Goal: Transaction & Acquisition: Purchase product/service

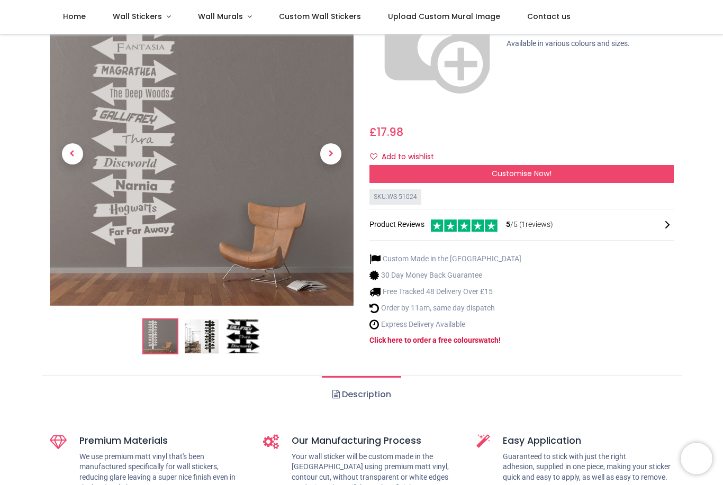
scroll to position [193, 0]
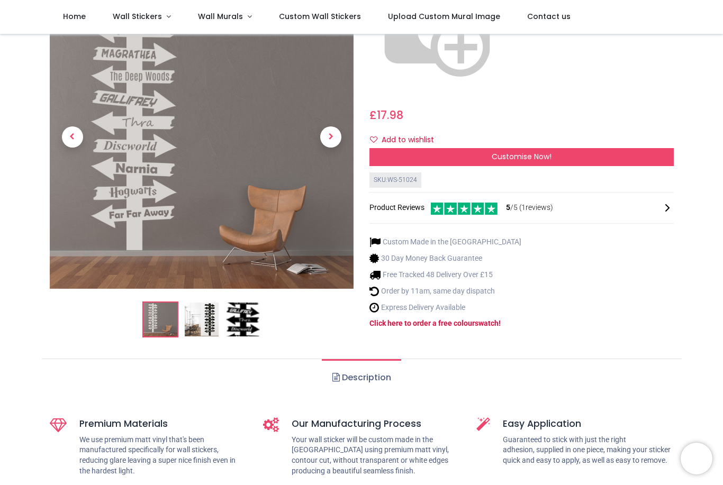
click at [205, 303] on img at bounding box center [202, 320] width 34 height 34
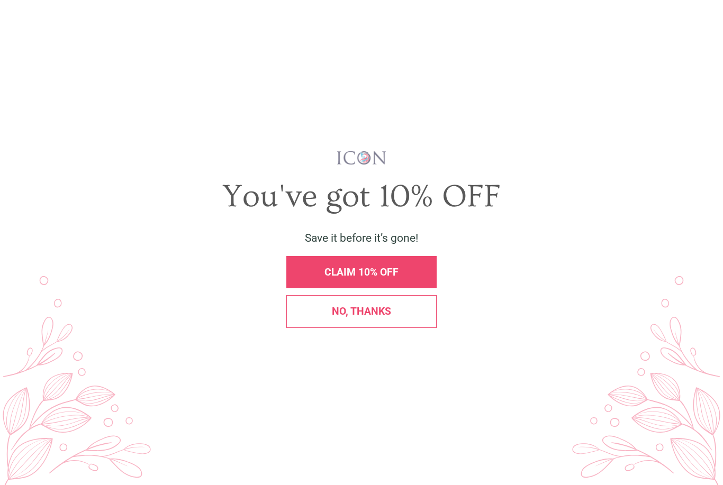
scroll to position [0, 0]
click at [703, 23] on span "X" at bounding box center [707, 23] width 10 height 14
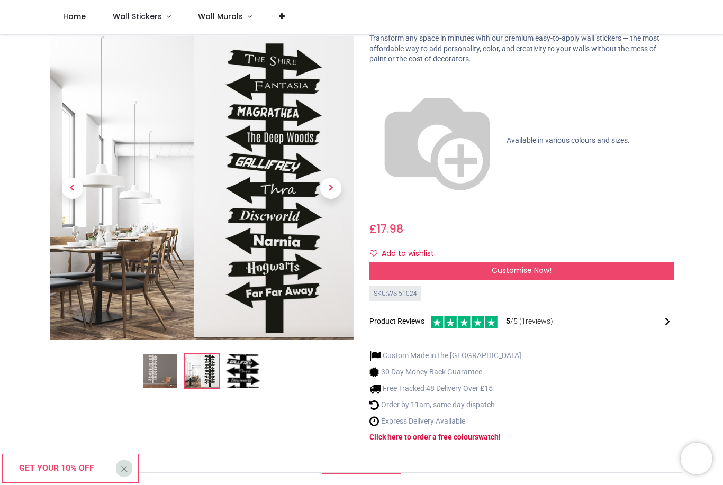
scroll to position [77, 0]
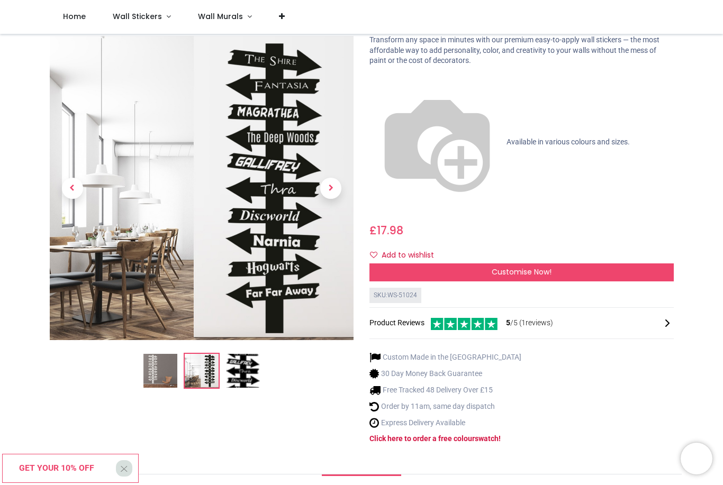
click at [254, 354] on img at bounding box center [243, 371] width 34 height 34
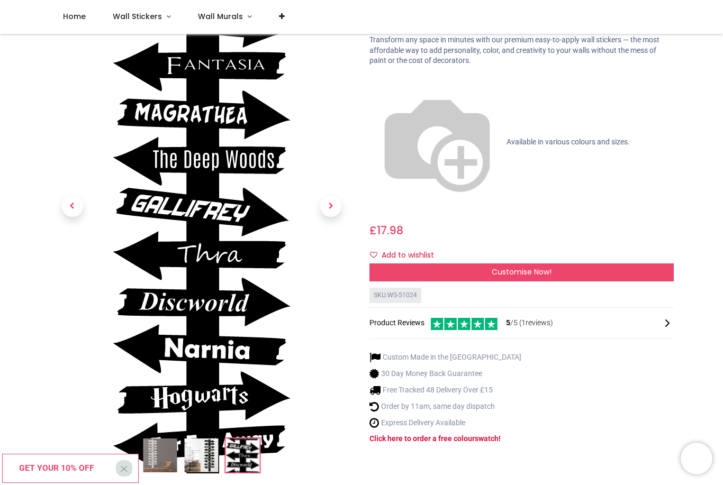
click at [135, 333] on img at bounding box center [202, 252] width 178 height 529
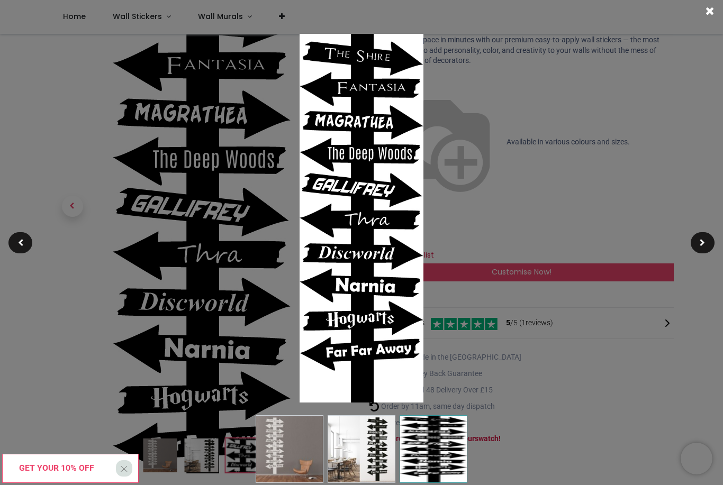
click at [592, 365] on div at bounding box center [361, 242] width 723 height 485
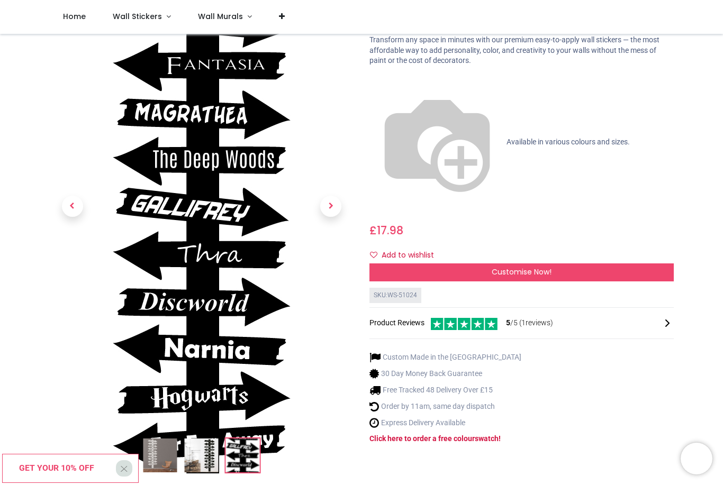
scroll to position [198, 0]
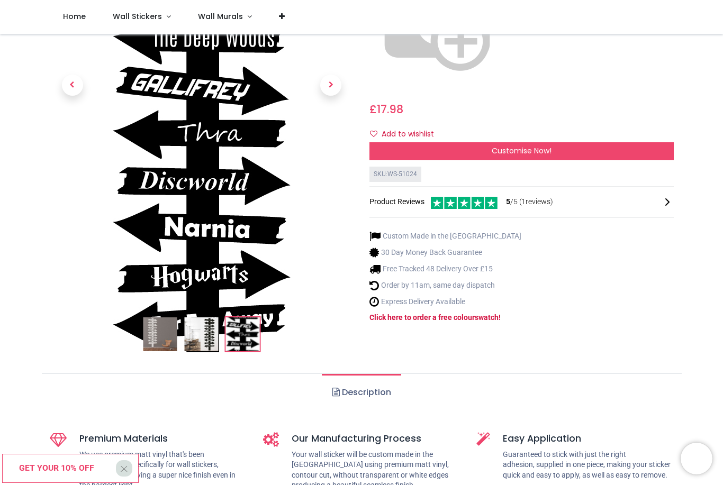
click at [166, 351] on img at bounding box center [160, 334] width 34 height 34
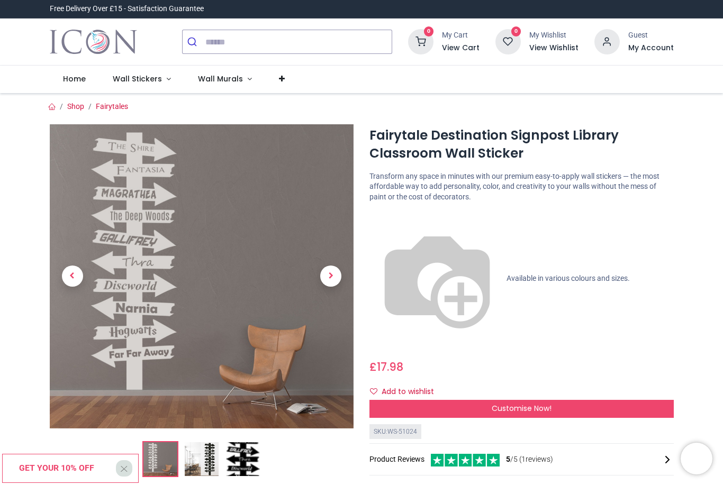
scroll to position [0, 0]
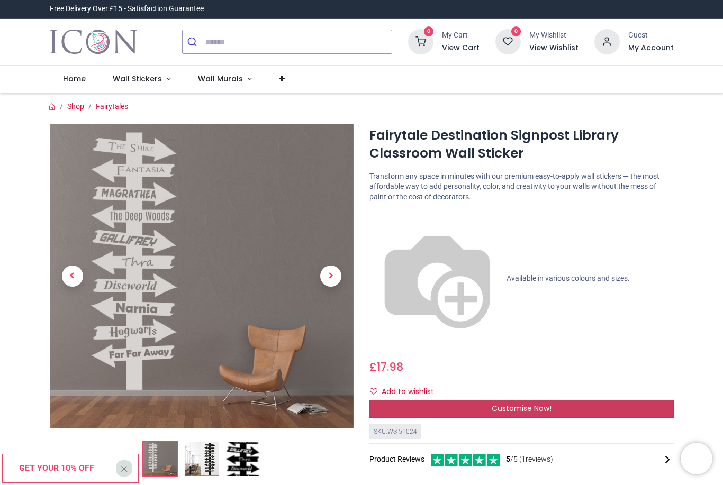
click at [586, 400] on div "Customise Now!" at bounding box center [521, 409] width 304 height 18
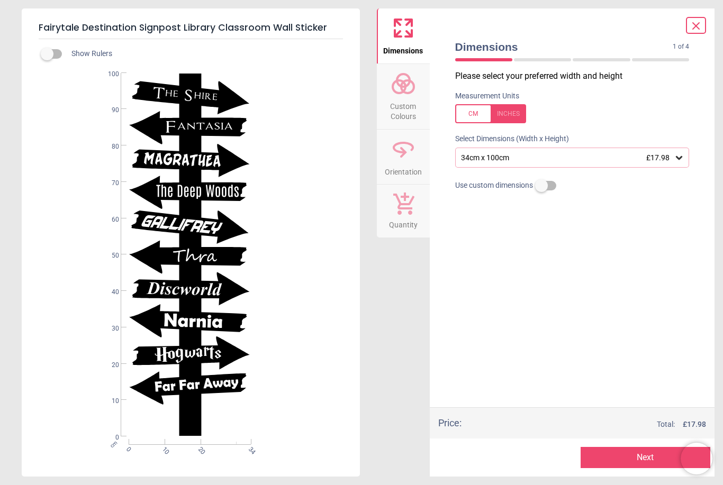
click at [593, 153] on div "34cm x 100cm £17.98" at bounding box center [567, 157] width 214 height 9
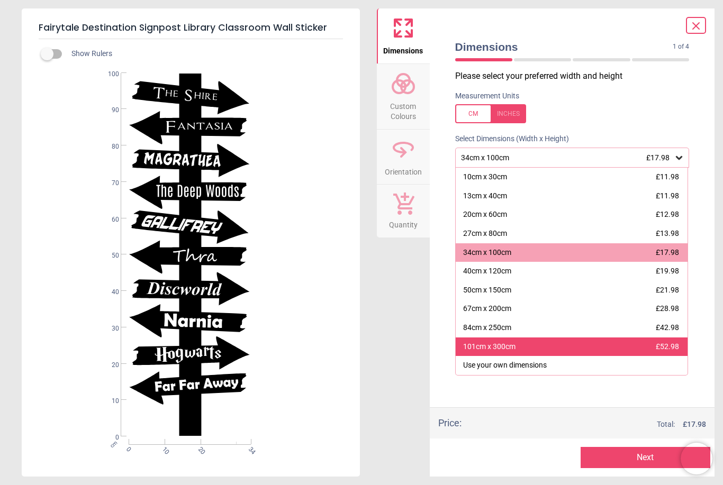
click at [517, 341] on div "101cm x 300cm £52.98" at bounding box center [572, 347] width 232 height 19
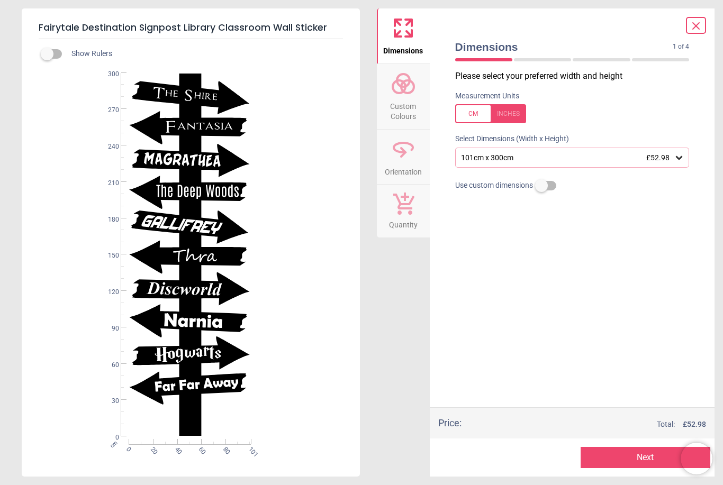
click at [404, 98] on span "Custom Colours" at bounding box center [403, 109] width 51 height 26
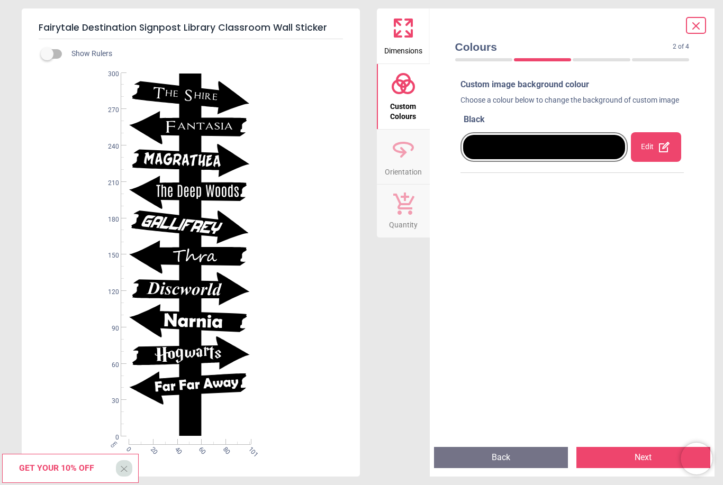
click at [659, 152] on icon at bounding box center [664, 147] width 13 height 13
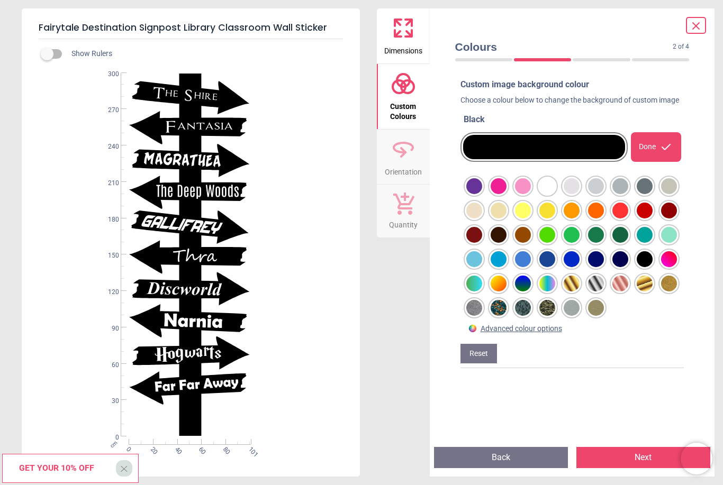
click at [482, 194] on div at bounding box center [474, 186] width 16 height 16
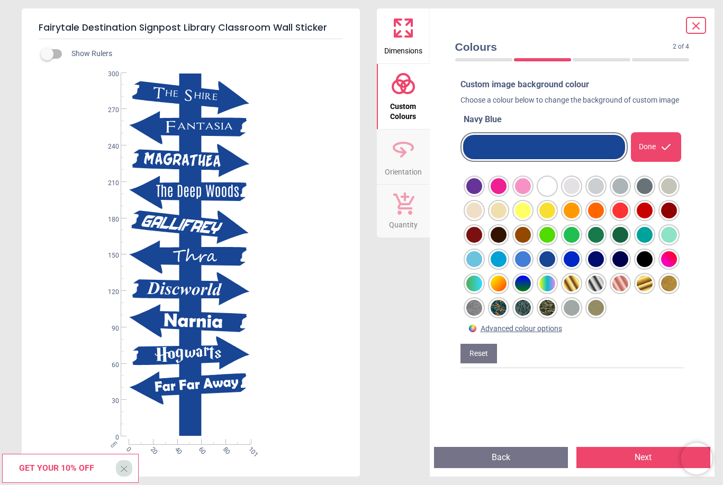
click at [482, 194] on div at bounding box center [474, 186] width 16 height 16
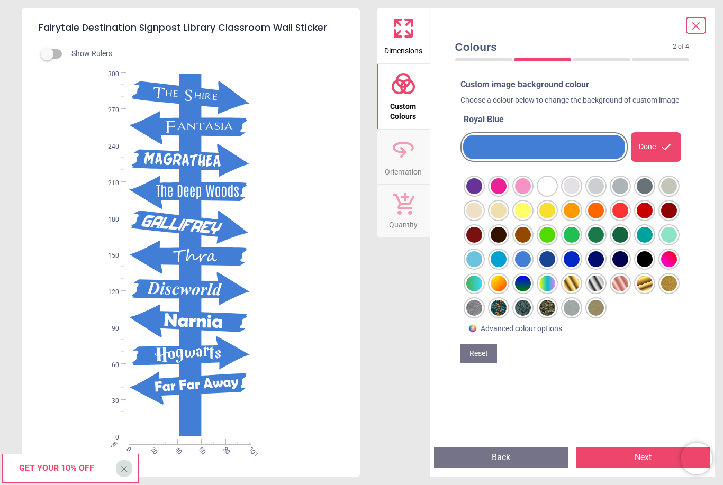
click at [482, 194] on div at bounding box center [474, 186] width 16 height 16
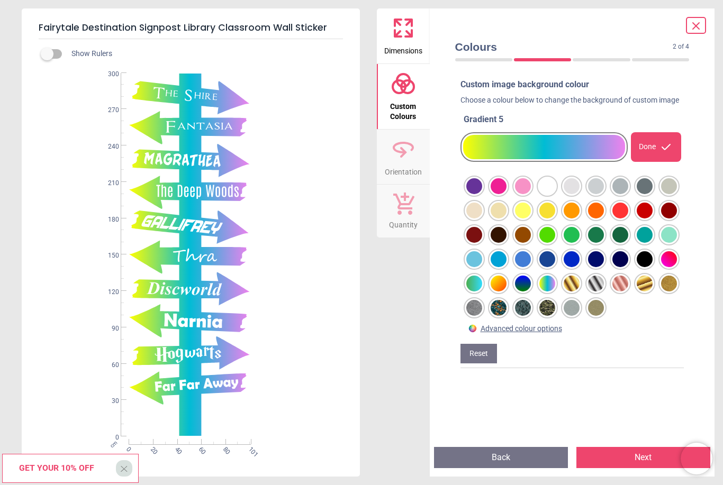
click at [482, 194] on div at bounding box center [474, 186] width 16 height 16
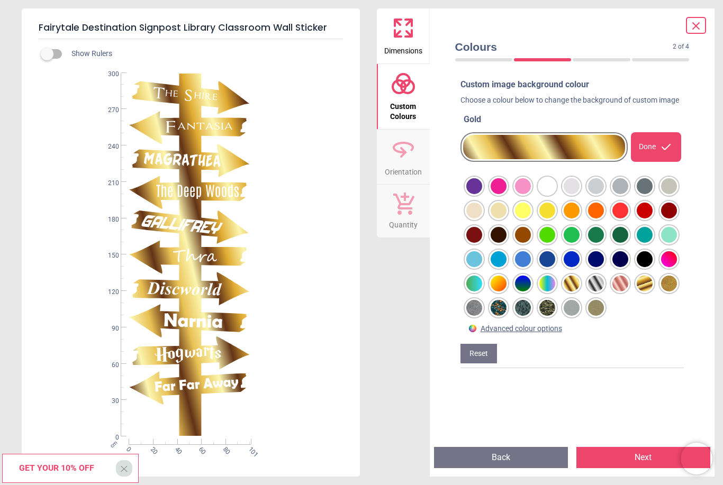
click at [482, 194] on div at bounding box center [474, 186] width 16 height 16
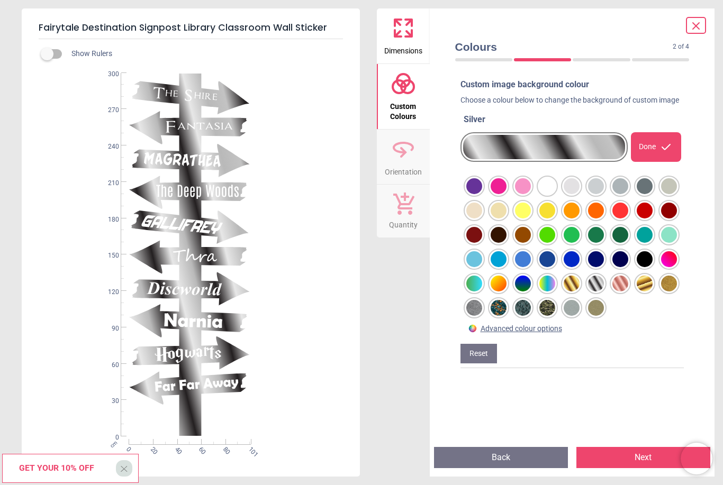
click at [482, 194] on div at bounding box center [474, 186] width 16 height 16
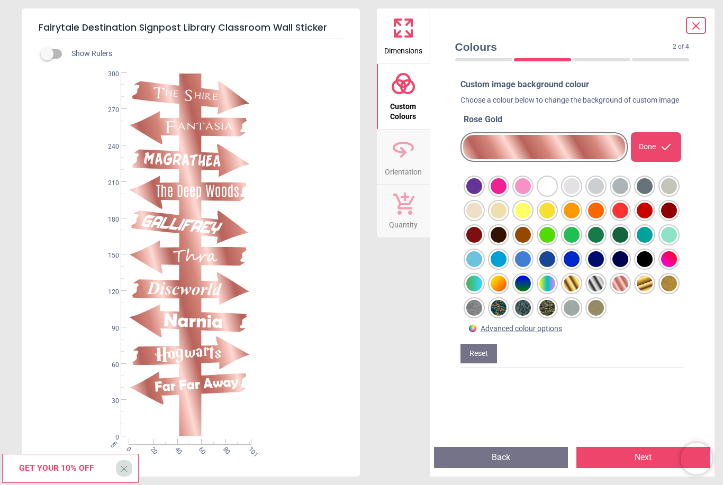
click at [482, 194] on div at bounding box center [474, 186] width 16 height 16
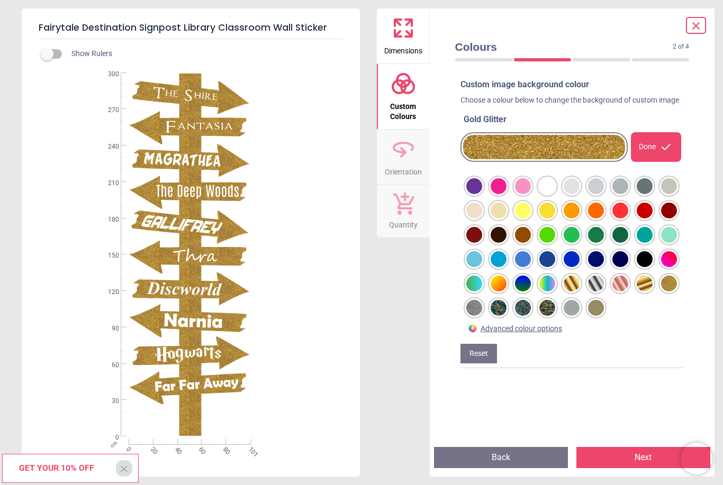
click at [482, 194] on div at bounding box center [474, 186] width 16 height 16
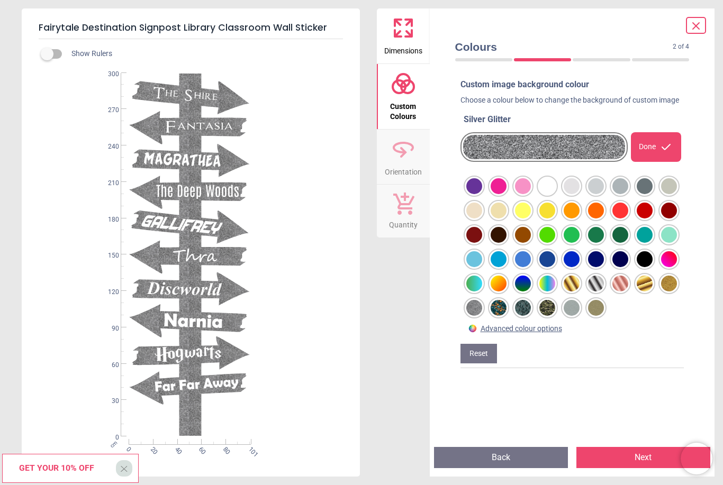
click at [482, 194] on div at bounding box center [474, 186] width 16 height 16
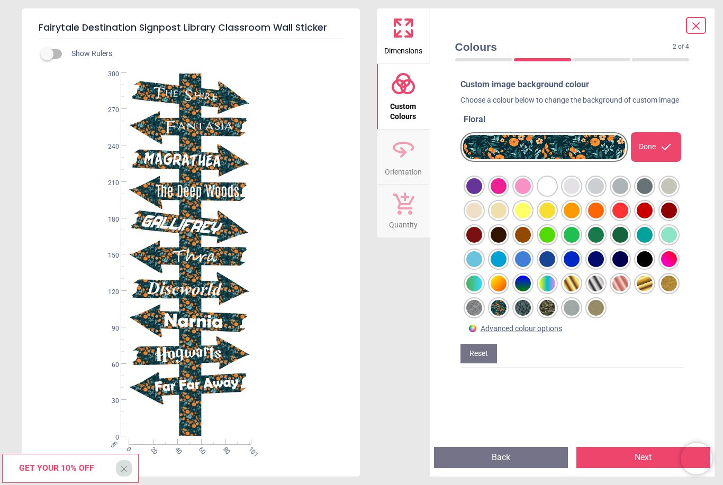
click at [482, 194] on div at bounding box center [474, 186] width 16 height 16
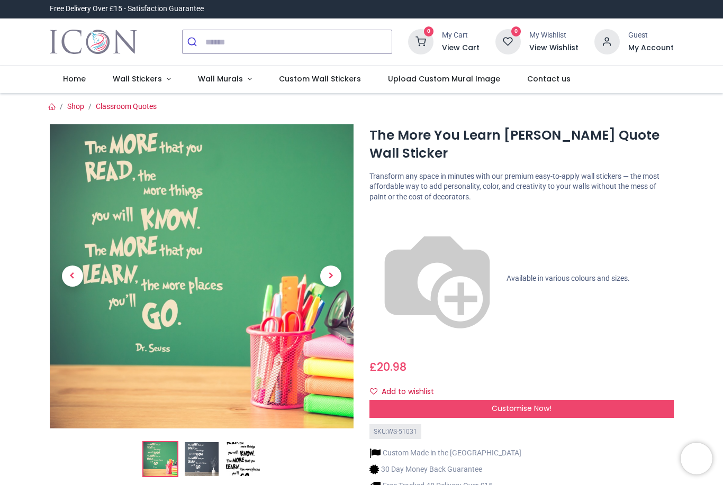
click at [204, 454] on img at bounding box center [202, 459] width 34 height 34
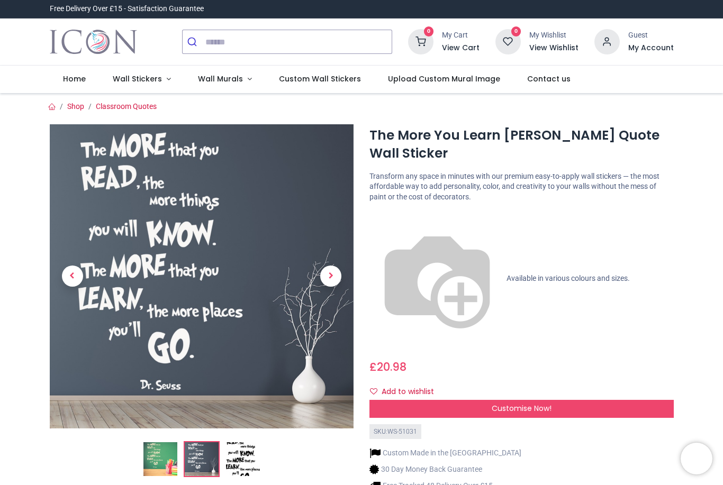
click at [245, 456] on img at bounding box center [243, 459] width 34 height 34
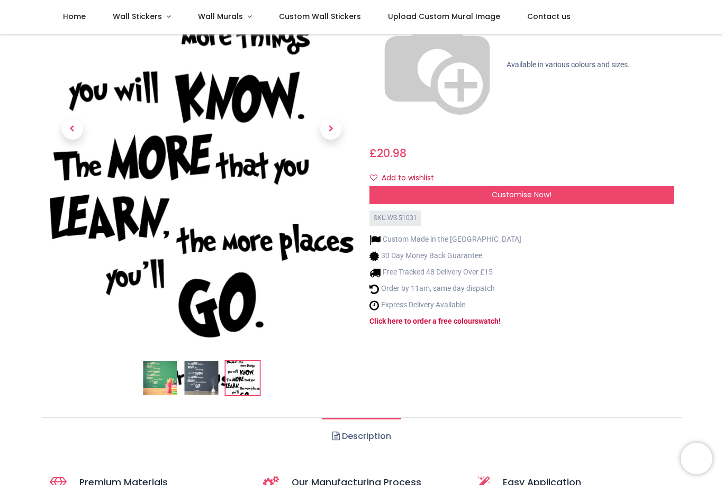
scroll to position [154, 0]
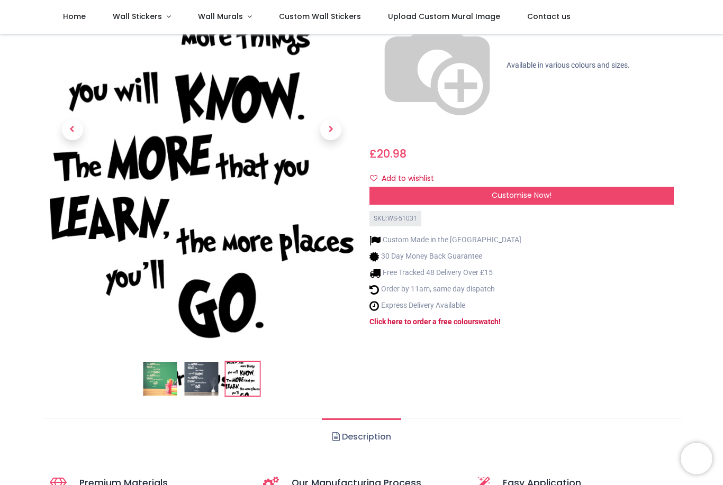
click at [161, 396] on img at bounding box center [160, 379] width 34 height 34
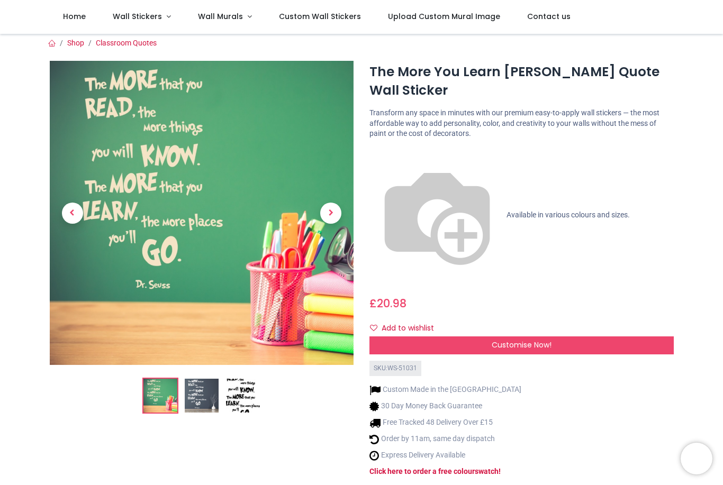
scroll to position [5, 0]
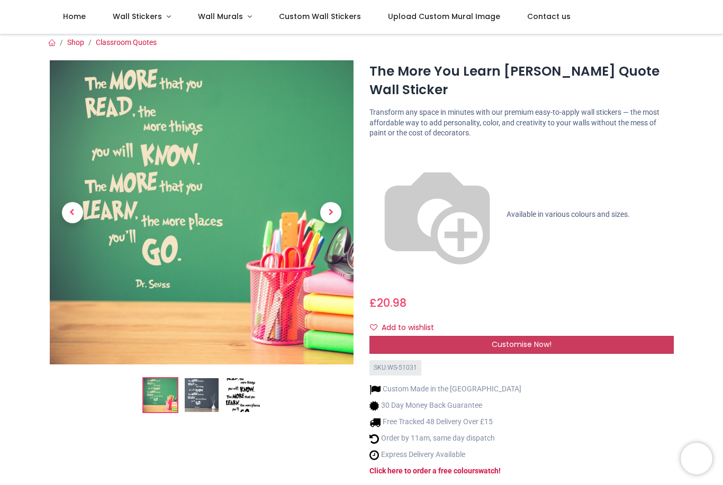
click at [563, 336] on div "Customise Now!" at bounding box center [521, 345] width 304 height 18
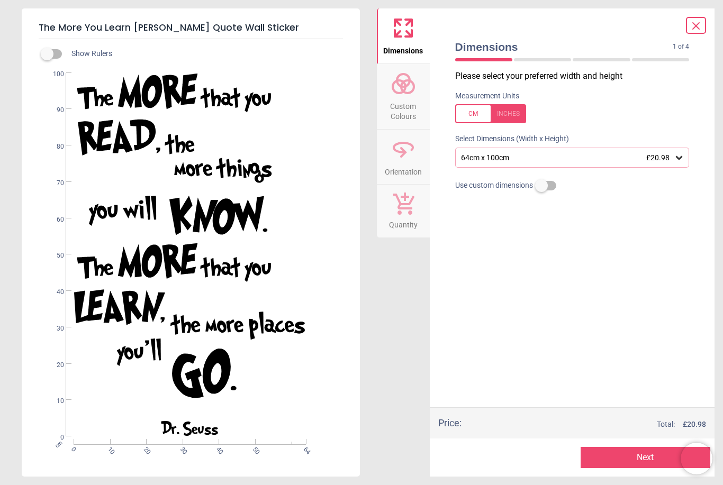
click at [684, 158] on icon at bounding box center [679, 157] width 11 height 11
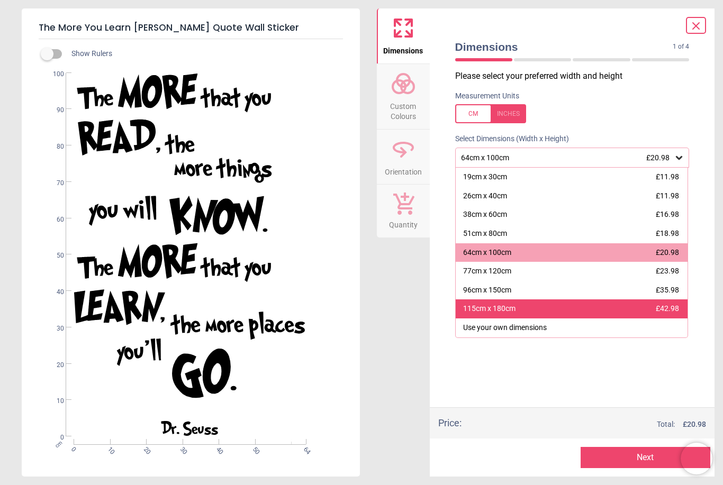
click at [669, 304] on span "£42.98" at bounding box center [667, 308] width 23 height 8
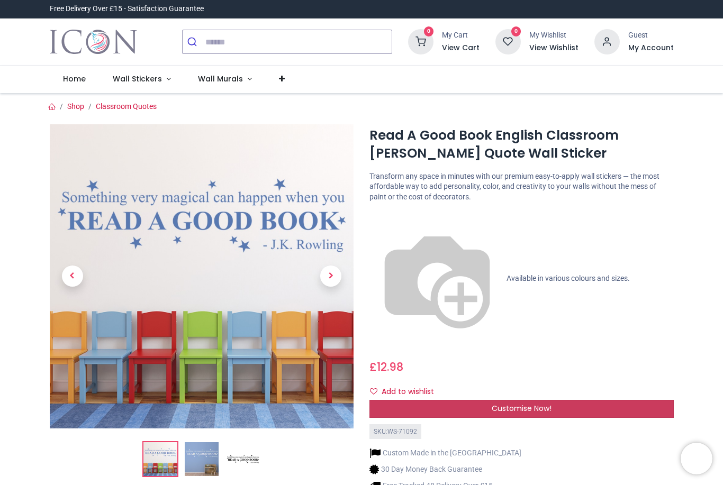
click at [582, 400] on div "Customise Now!" at bounding box center [521, 409] width 304 height 18
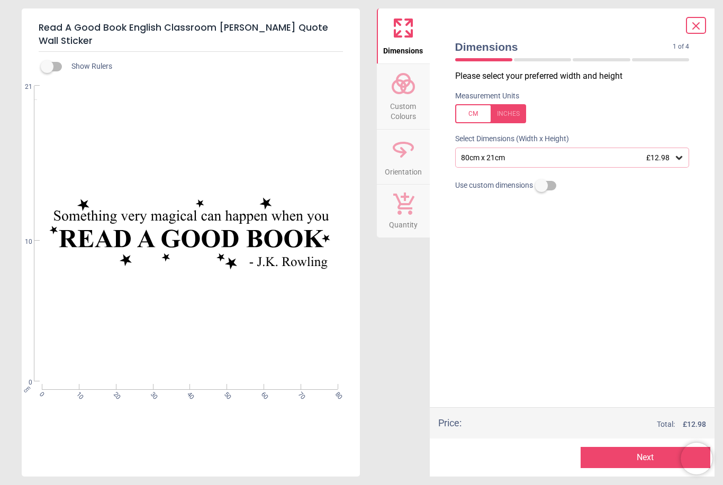
click at [658, 160] on span "£12.98" at bounding box center [657, 157] width 23 height 8
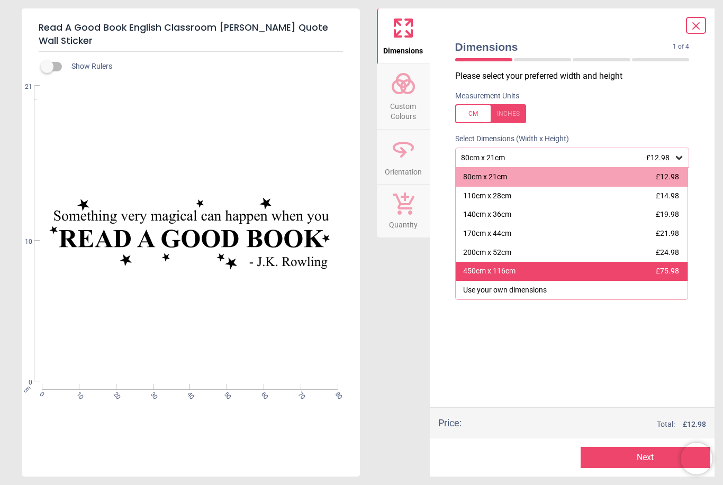
click at [513, 270] on div "450cm x 116cm" at bounding box center [489, 271] width 52 height 11
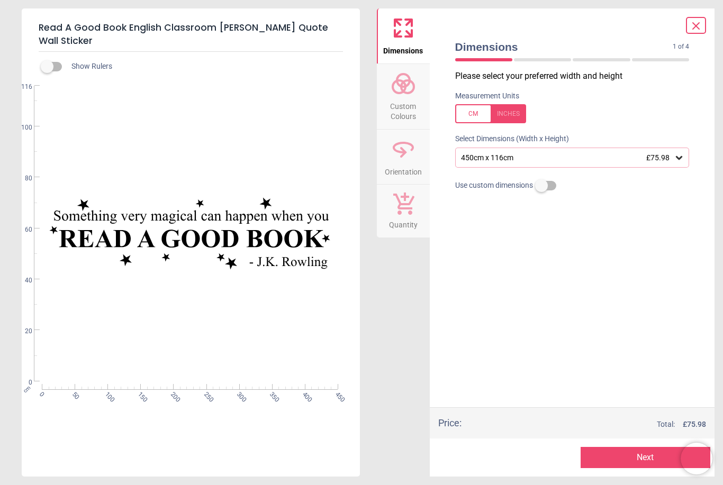
click at [389, 91] on button "Custom Colours" at bounding box center [403, 96] width 53 height 65
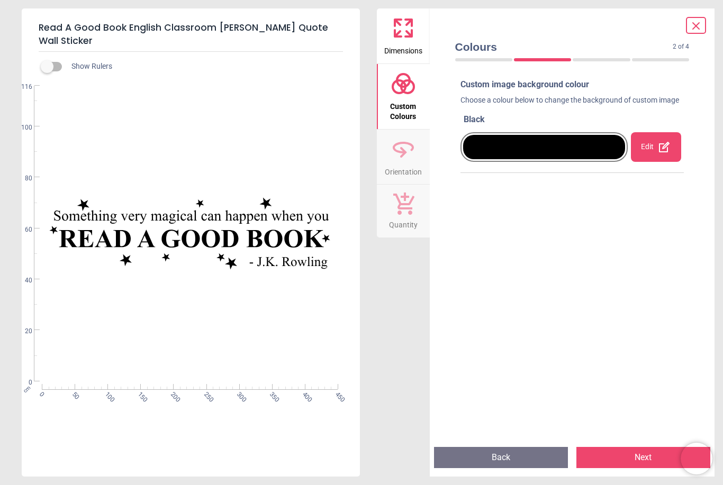
click at [412, 156] on icon at bounding box center [402, 148] width 25 height 25
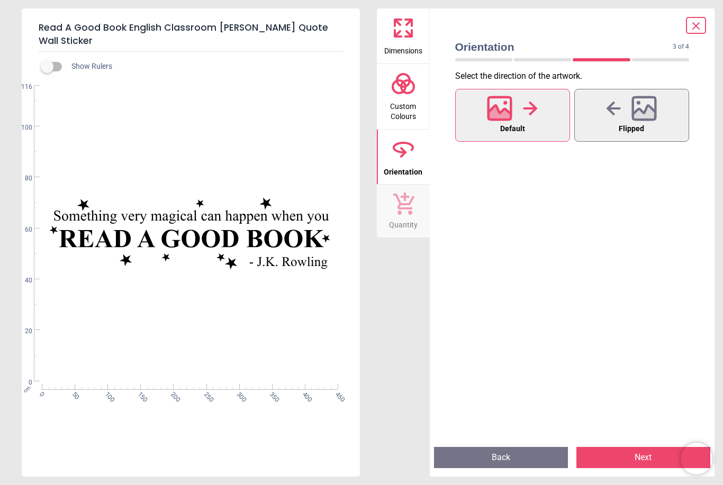
click at [408, 207] on icon at bounding box center [403, 204] width 21 height 22
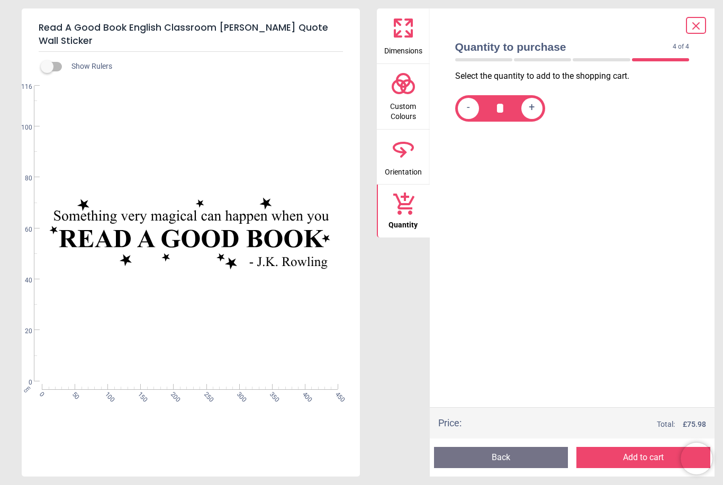
click at [695, 29] on icon at bounding box center [695, 26] width 13 height 13
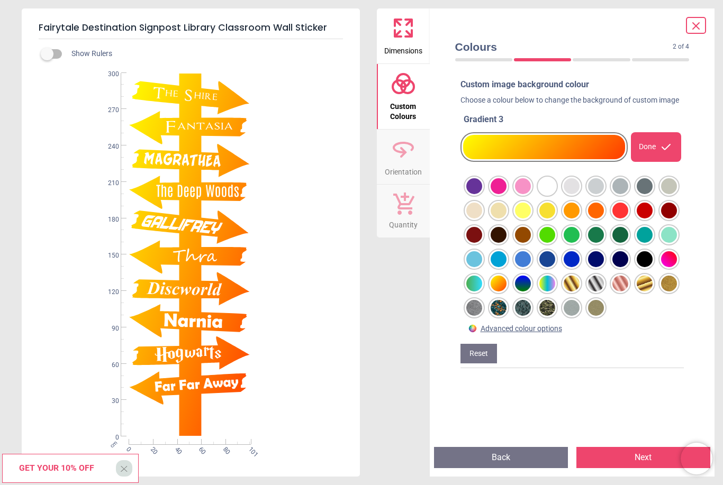
click at [477, 194] on div at bounding box center [474, 186] width 16 height 16
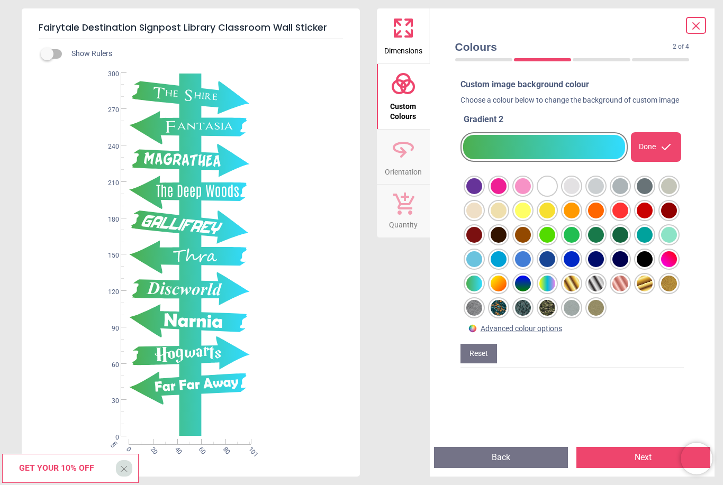
click at [482, 194] on div at bounding box center [474, 186] width 16 height 16
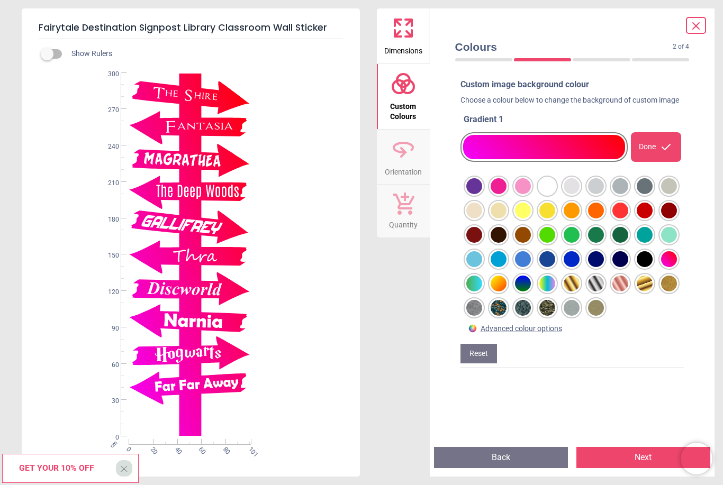
click at [482, 194] on div at bounding box center [474, 186] width 16 height 16
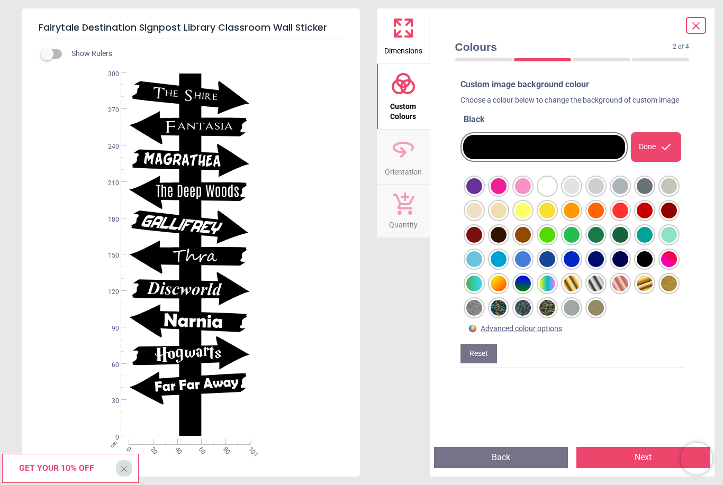
click at [482, 194] on div at bounding box center [474, 186] width 16 height 16
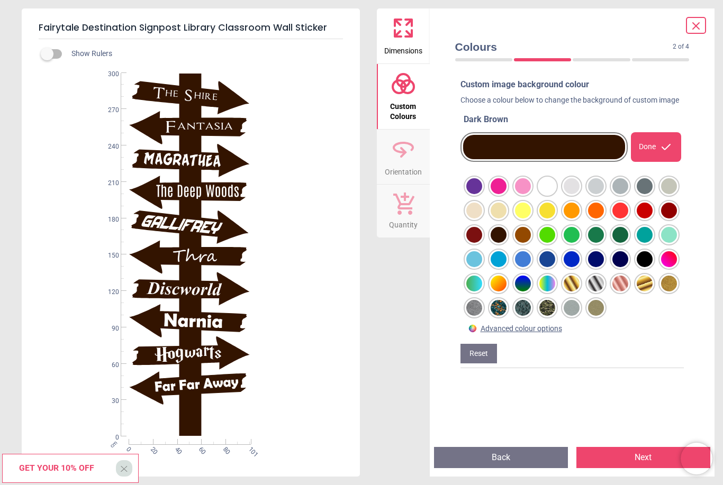
click at [482, 194] on div at bounding box center [474, 186] width 16 height 16
click at [168, 227] on div "WS-51024 Created with Snap null" at bounding box center [190, 255] width 336 height 364
click at [162, 219] on div "WS-51024 Created with Snap null" at bounding box center [190, 255] width 336 height 364
click at [410, 160] on icon at bounding box center [402, 148] width 25 height 25
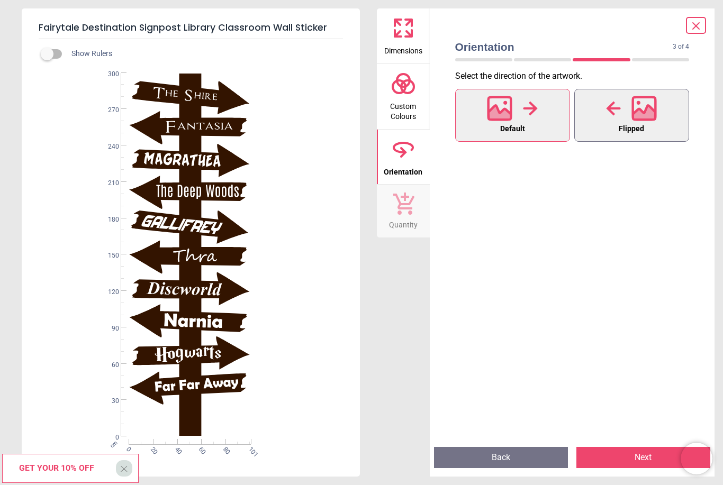
click at [642, 115] on icon at bounding box center [644, 114] width 23 height 19
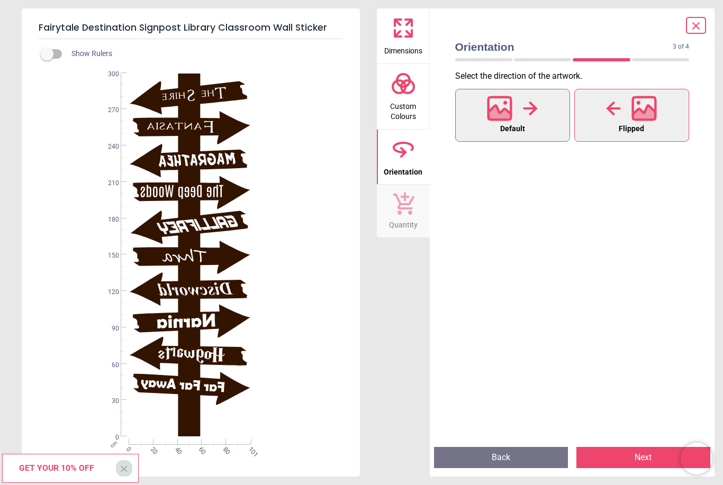
click at [521, 116] on div at bounding box center [512, 109] width 51 height 28
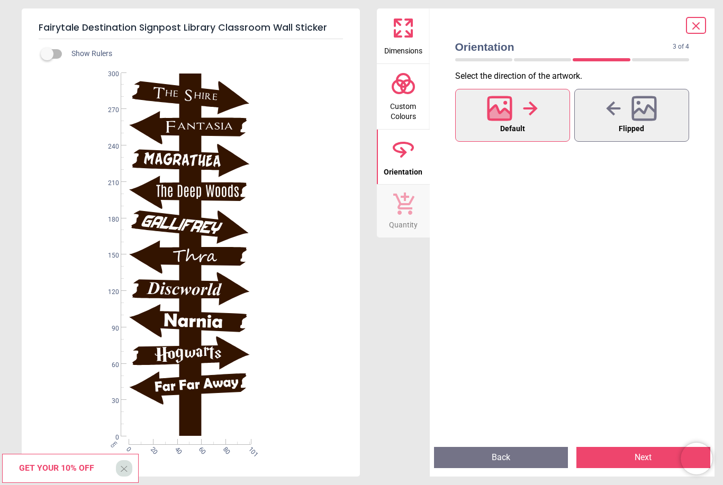
click at [699, 30] on icon at bounding box center [695, 26] width 13 height 13
